Goal: Task Accomplishment & Management: Manage account settings

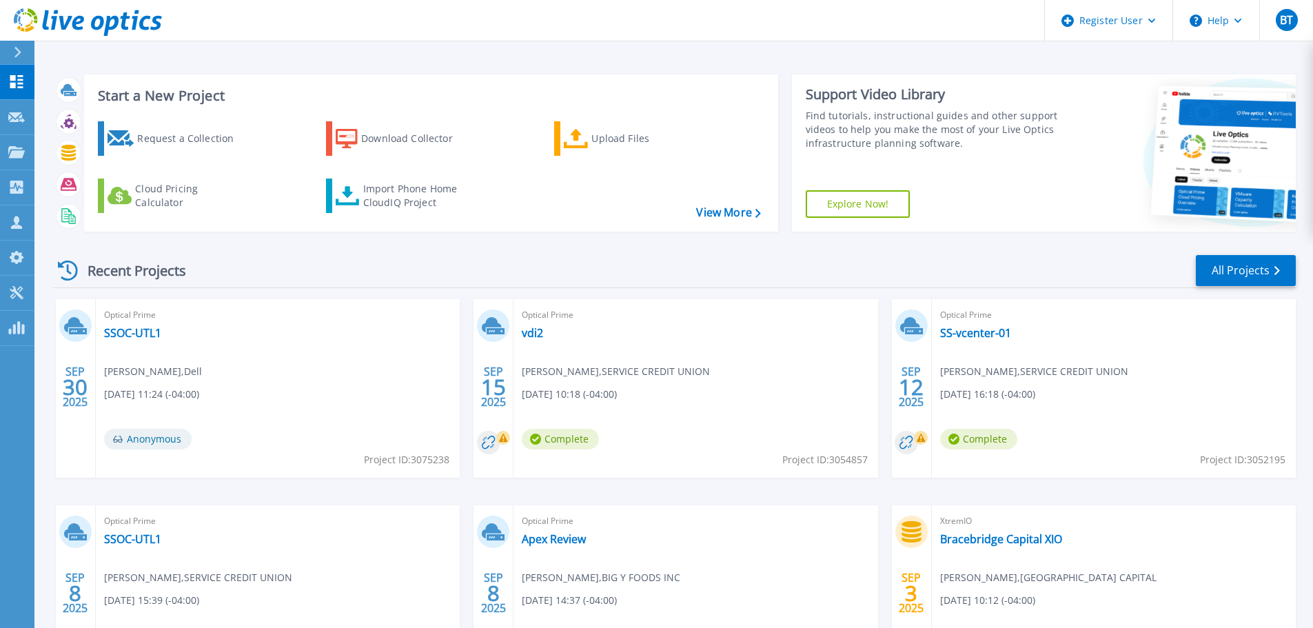
click at [808, 275] on div "Recent Projects All Projects" at bounding box center [674, 271] width 1243 height 34
click at [5, 214] on link "Customers Customers" at bounding box center [17, 222] width 34 height 35
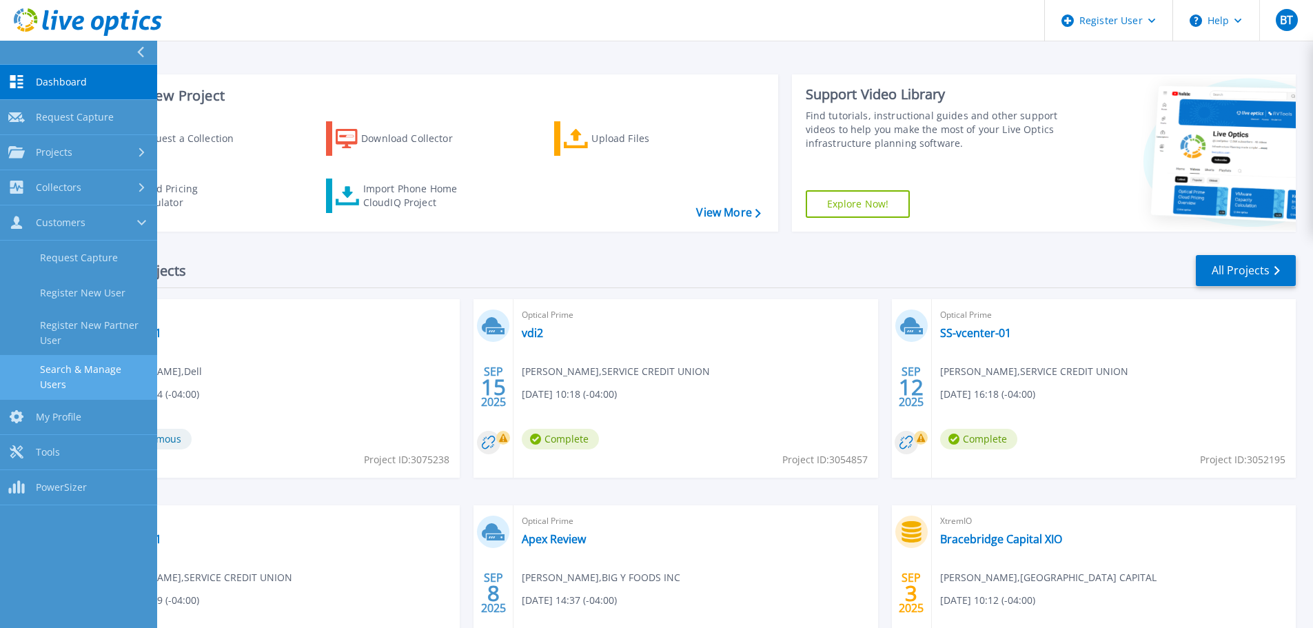
click at [105, 361] on link "Search & Manage Users" at bounding box center [78, 377] width 157 height 44
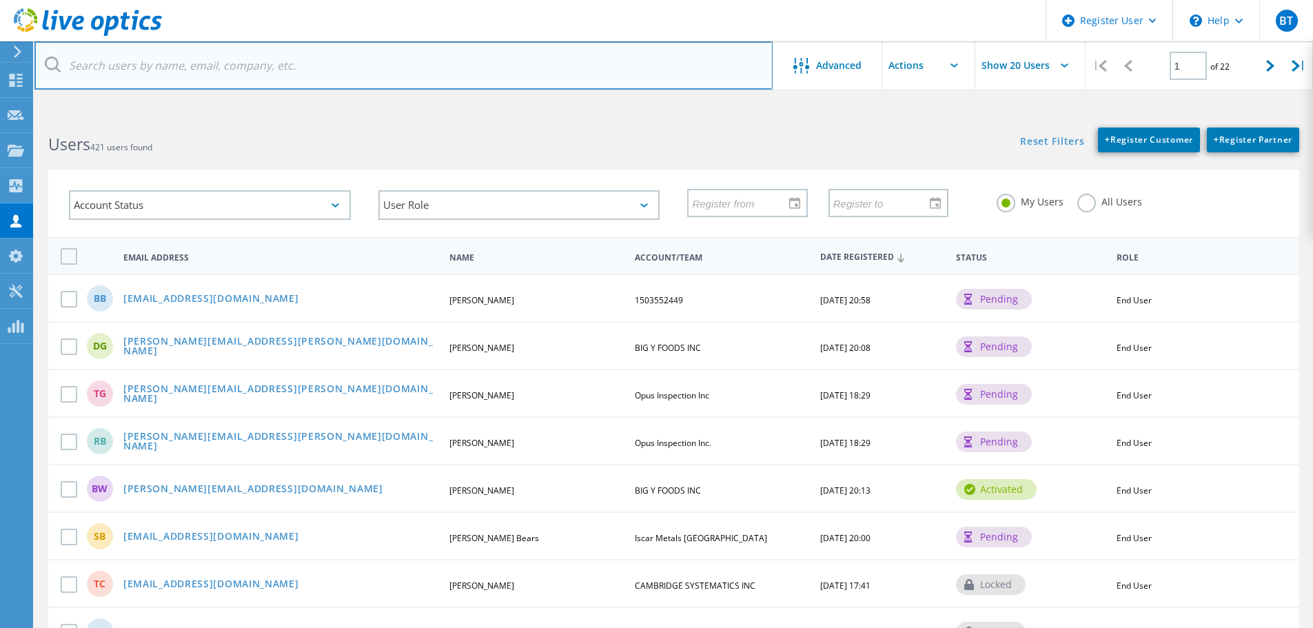
click at [276, 67] on input "text" at bounding box center [403, 65] width 738 height 48
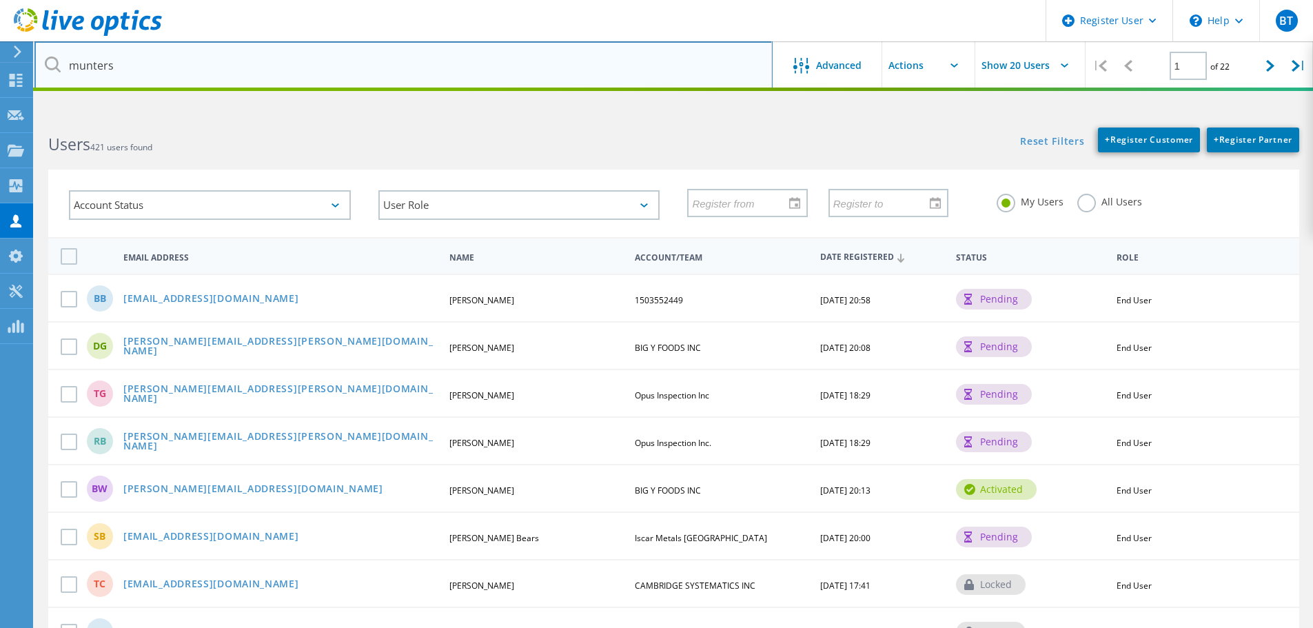
type input "munters"
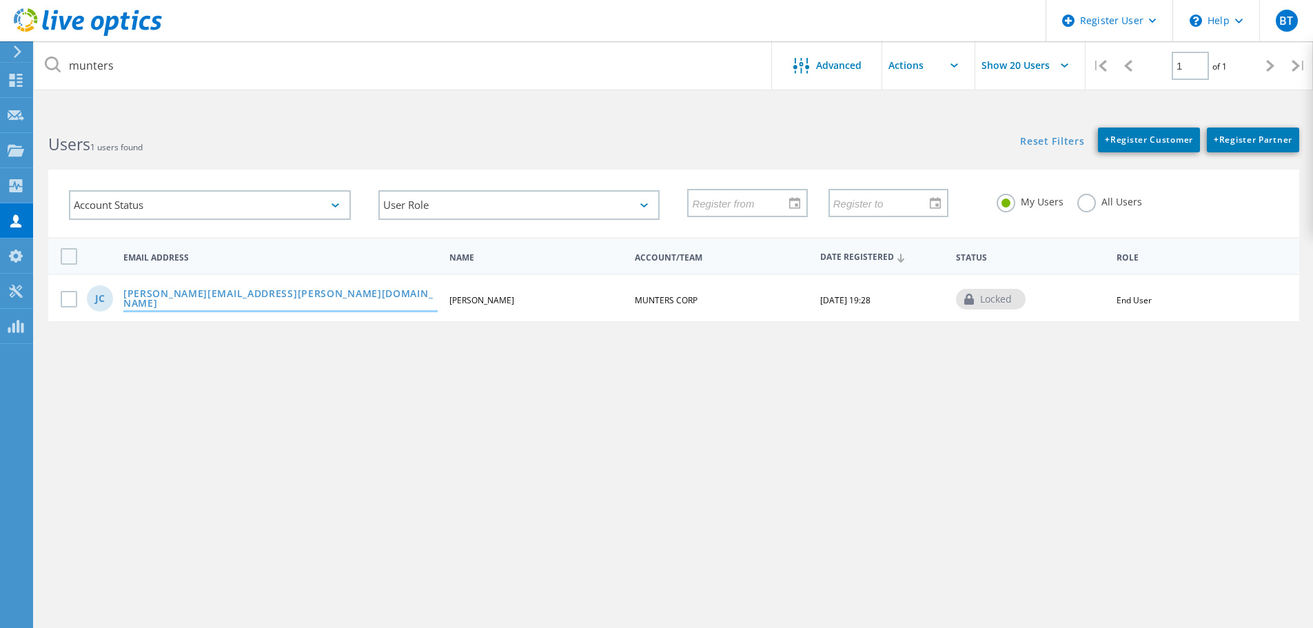
click at [223, 298] on link "Josh.Currier@munters.com" at bounding box center [280, 299] width 314 height 21
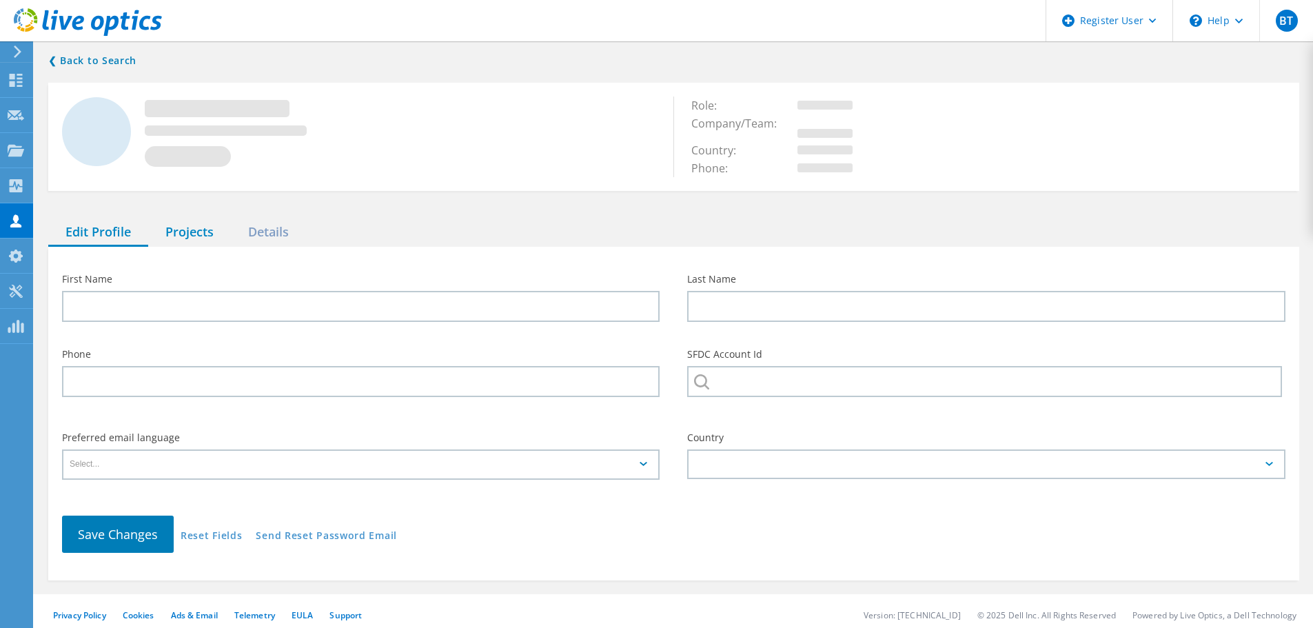
type input "Josh"
type input "Currier"
type input "MUNTERS CORP"
type input "English"
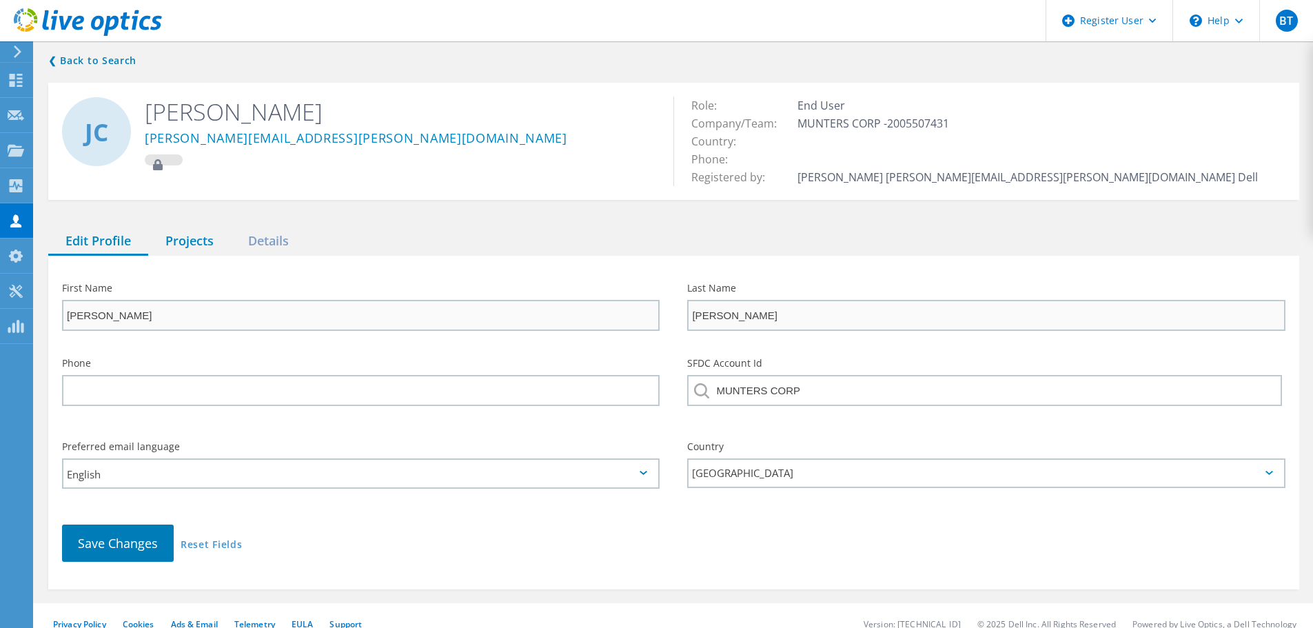
click at [168, 232] on div "Projects" at bounding box center [189, 241] width 83 height 28
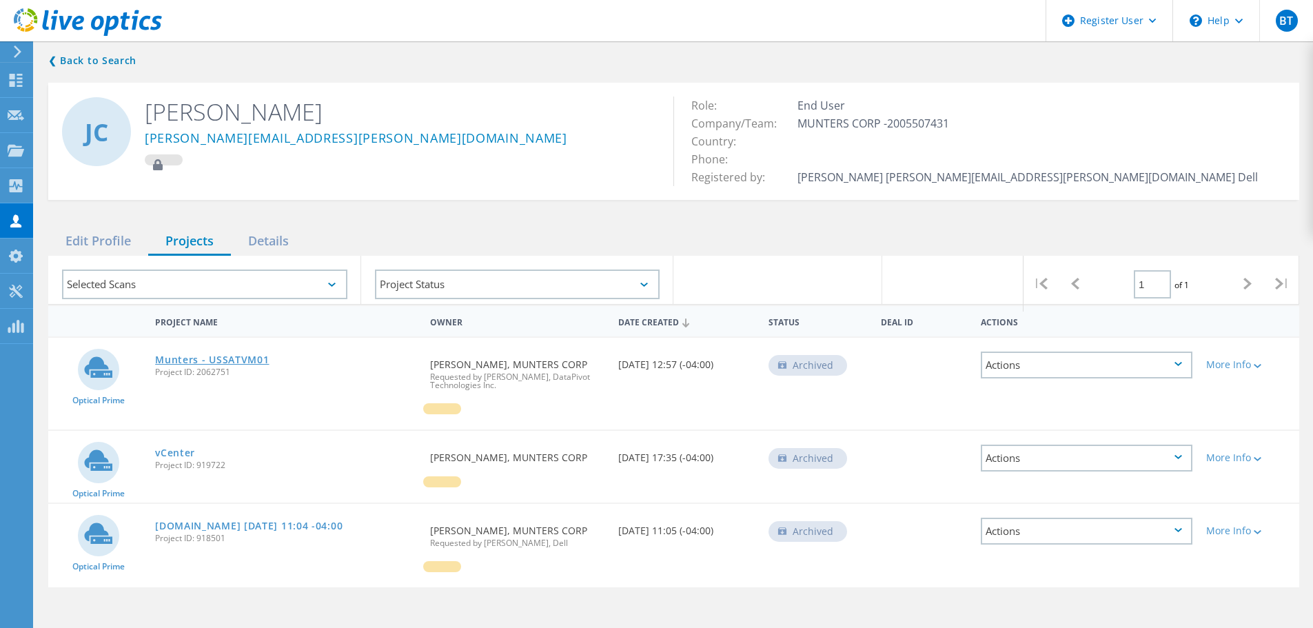
scroll to position [69, 0]
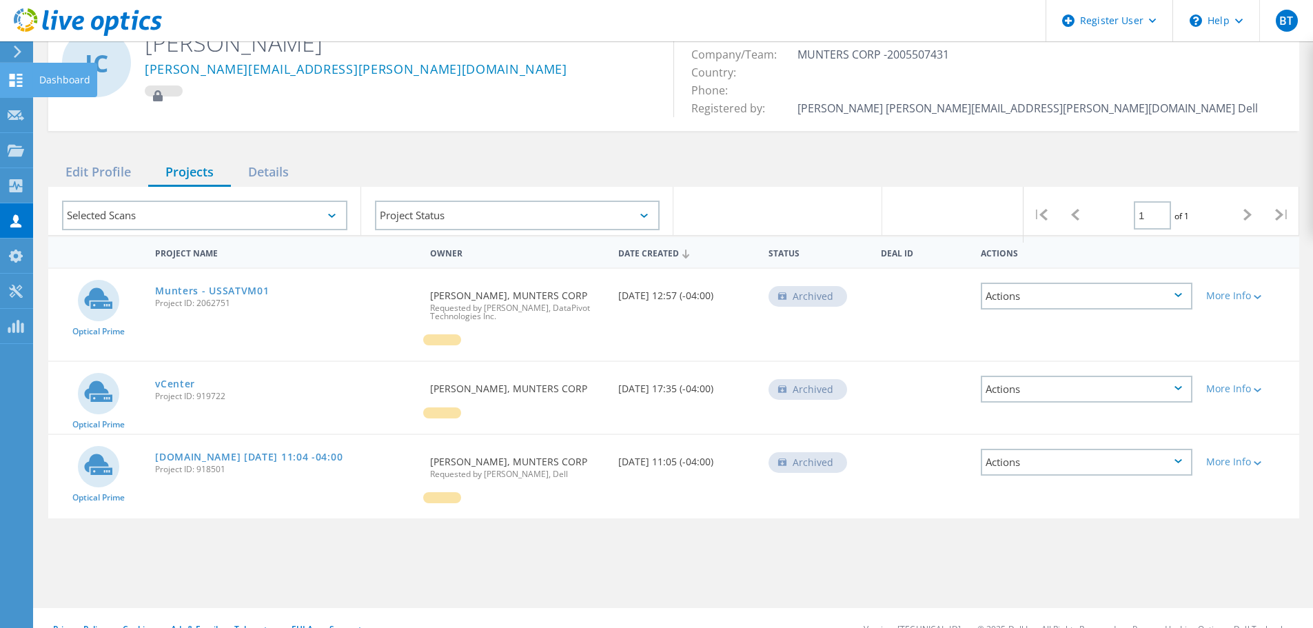
click at [11, 84] on use at bounding box center [16, 80] width 13 height 13
